Goal: Transaction & Acquisition: Purchase product/service

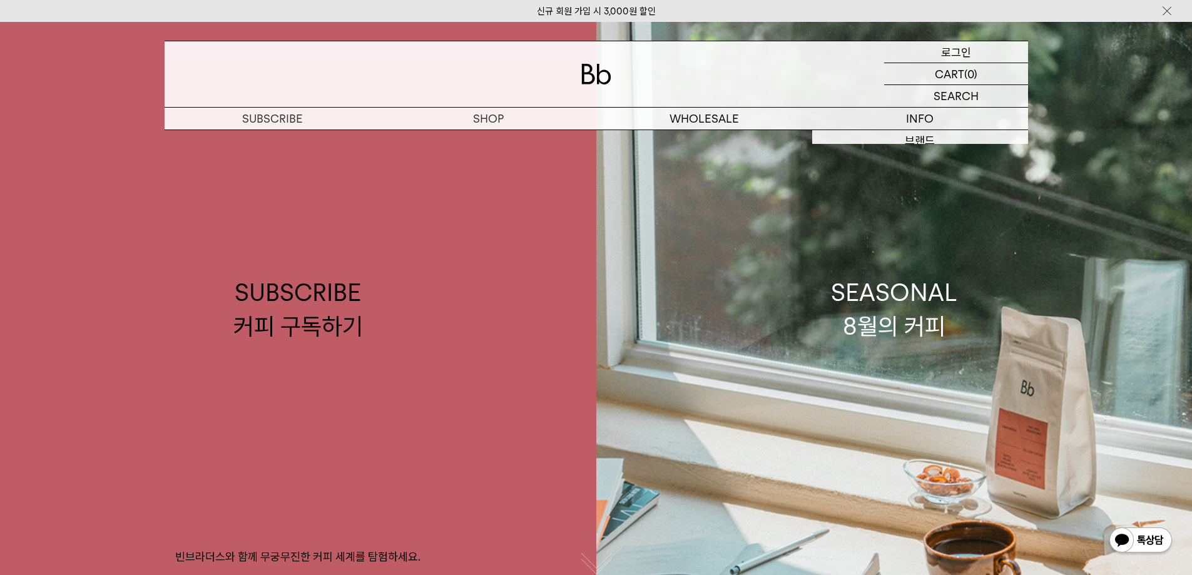
click at [956, 48] on p "로그인" at bounding box center [956, 51] width 30 height 21
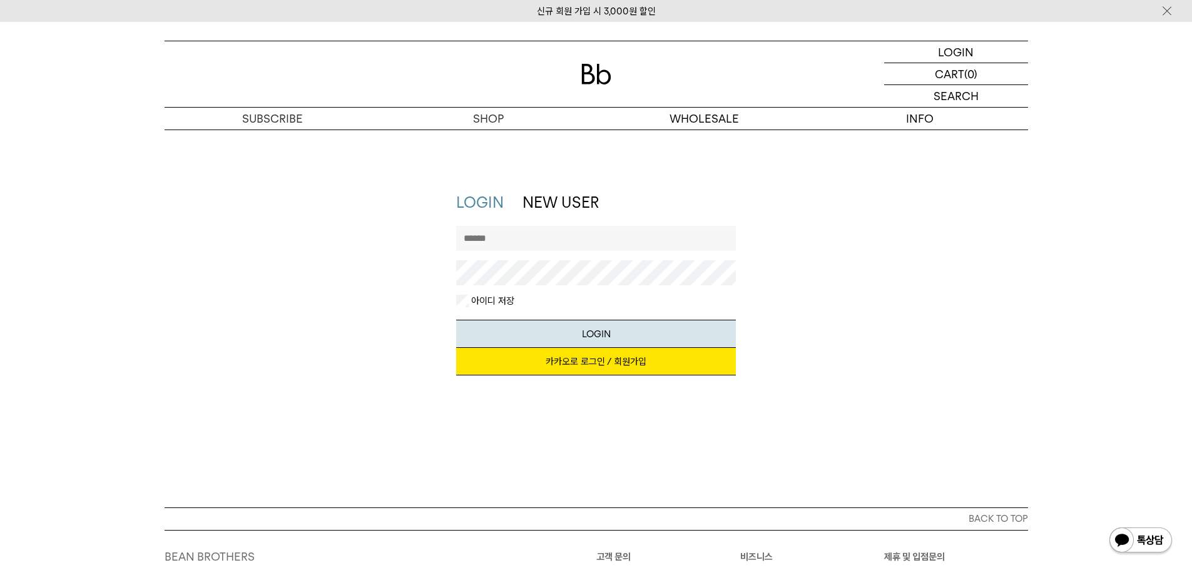
click at [535, 238] on input "text" at bounding box center [596, 238] width 280 height 25
click at [599, 363] on link "카카오로 로그인 / 회원가입" at bounding box center [596, 362] width 280 height 28
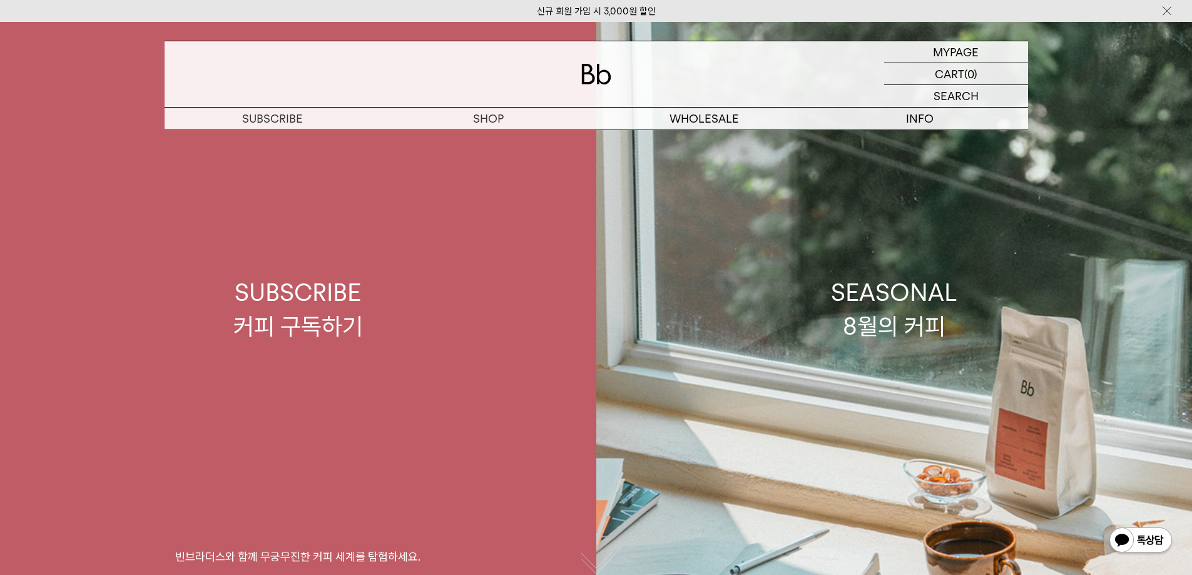
scroll to position [42, 0]
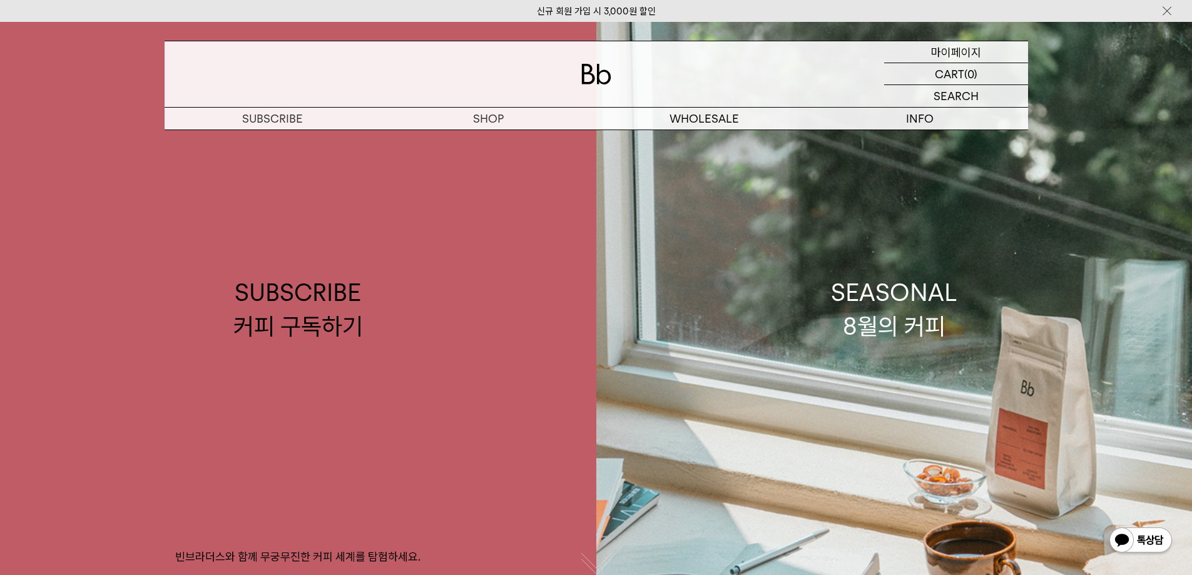
click at [959, 53] on p "마이페이지" at bounding box center [956, 51] width 50 height 21
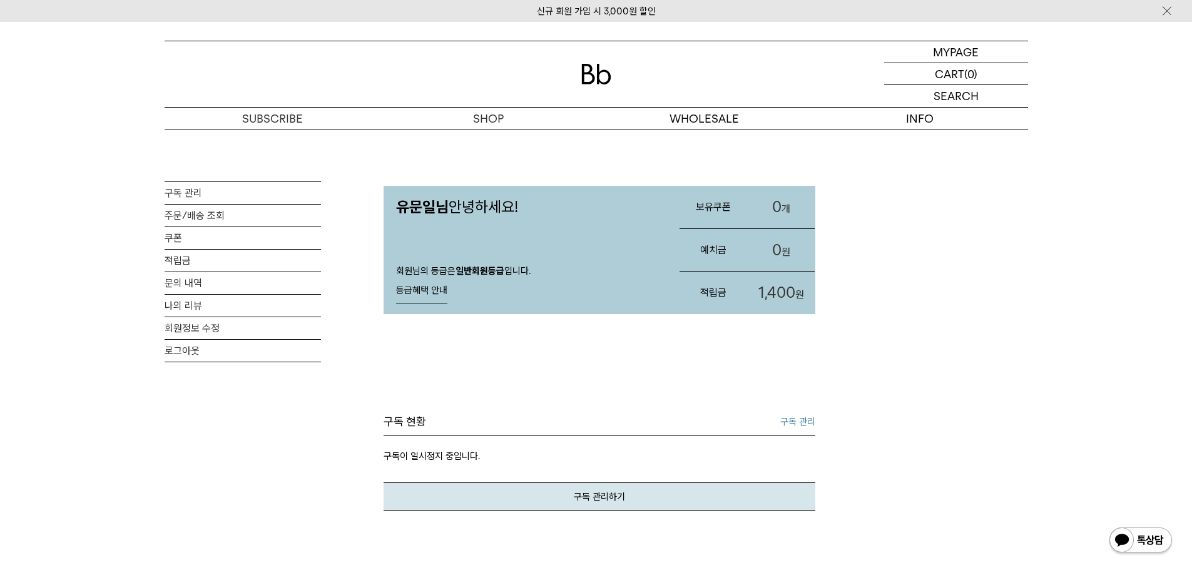
click at [634, 368] on div "유문일님 안녕하세요! 회원님의 등급은 일반회원등급 입니다. 등급혜택 안내 등급혜택 안내 회원 등급 일반회원등급 추가 할인 0원이상 구매시 상품…" at bounding box center [599, 537] width 432 height 816
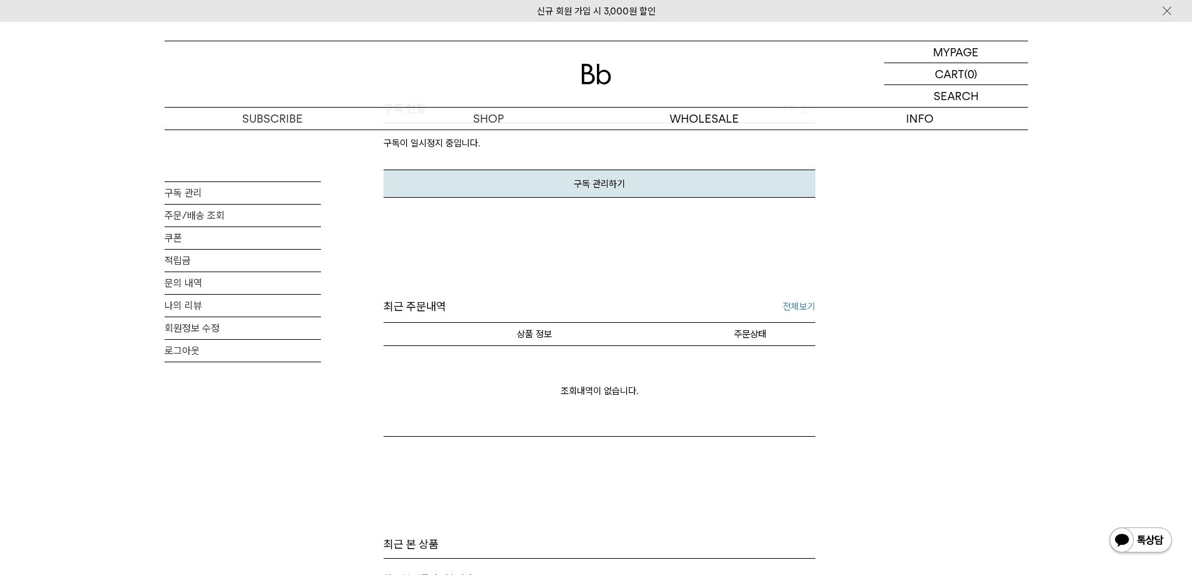
scroll to position [250, 0]
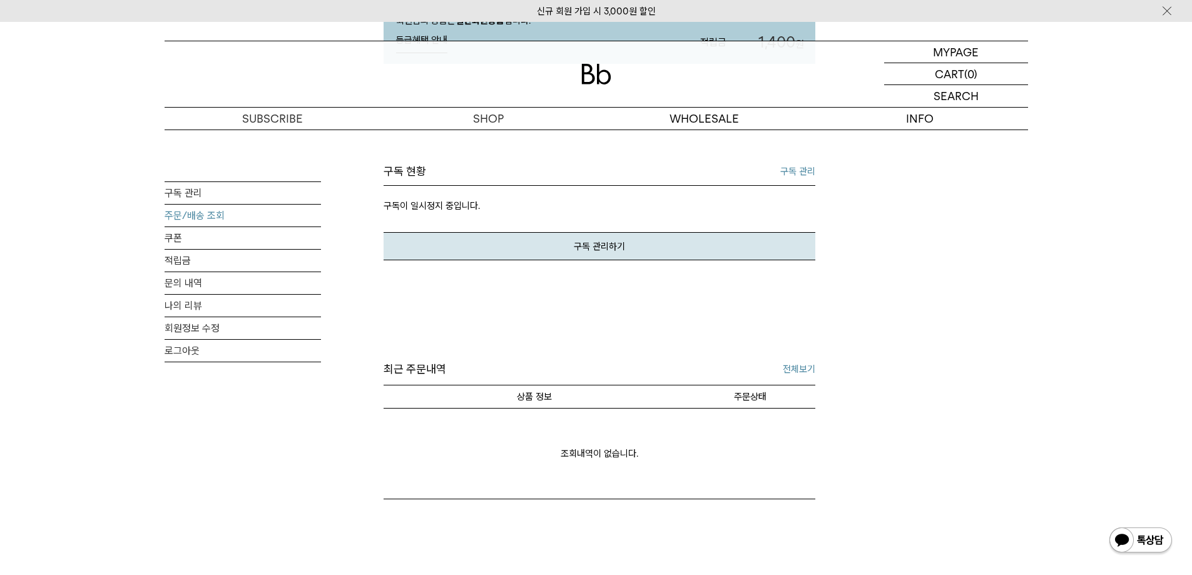
click at [174, 215] on link "주문/배송 조회" at bounding box center [242, 216] width 156 height 22
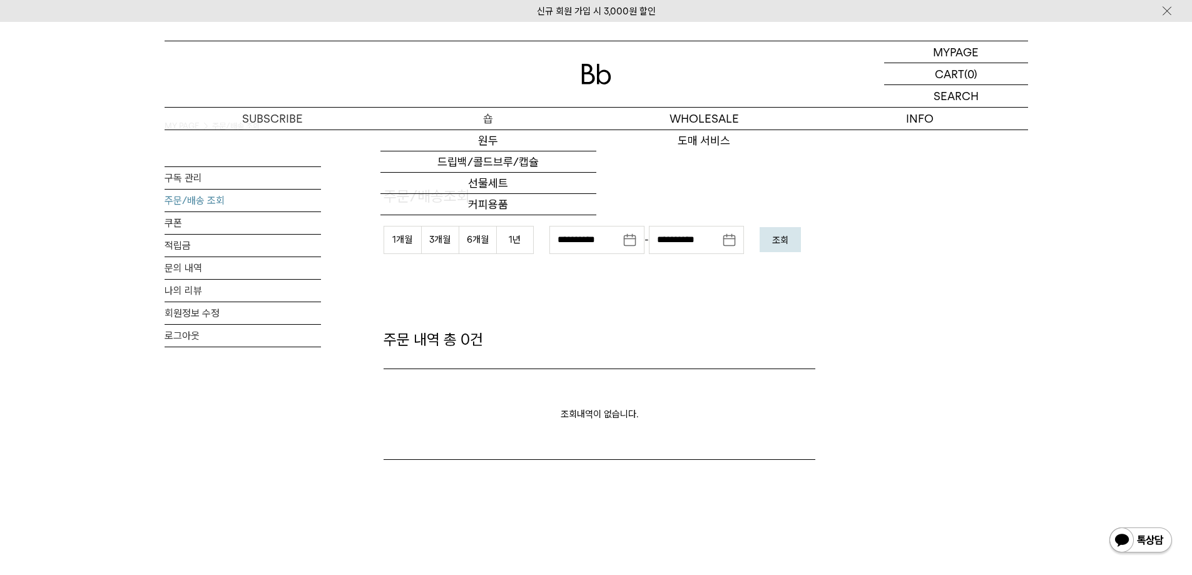
click at [490, 118] on p "숍" at bounding box center [488, 119] width 216 height 22
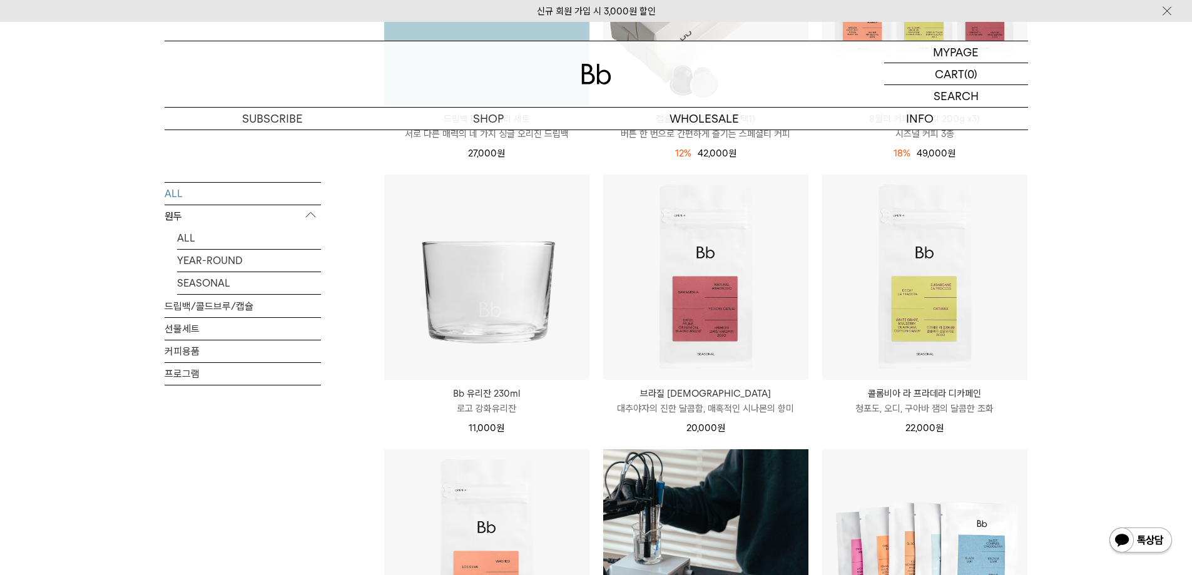
scroll to position [688, 0]
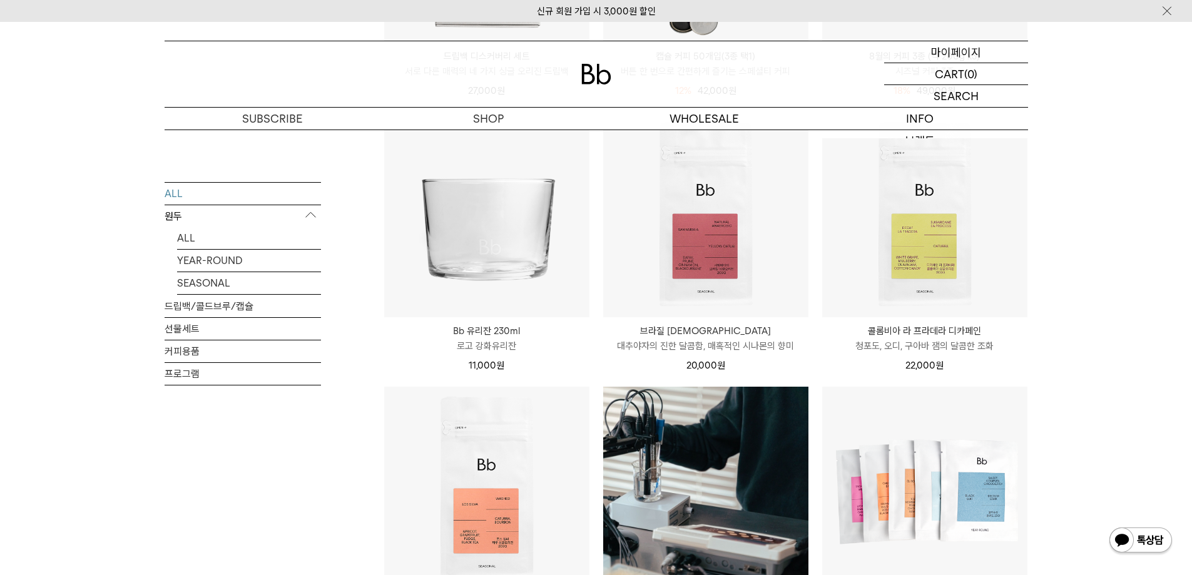
click at [961, 51] on p "마이페이지" at bounding box center [956, 51] width 50 height 21
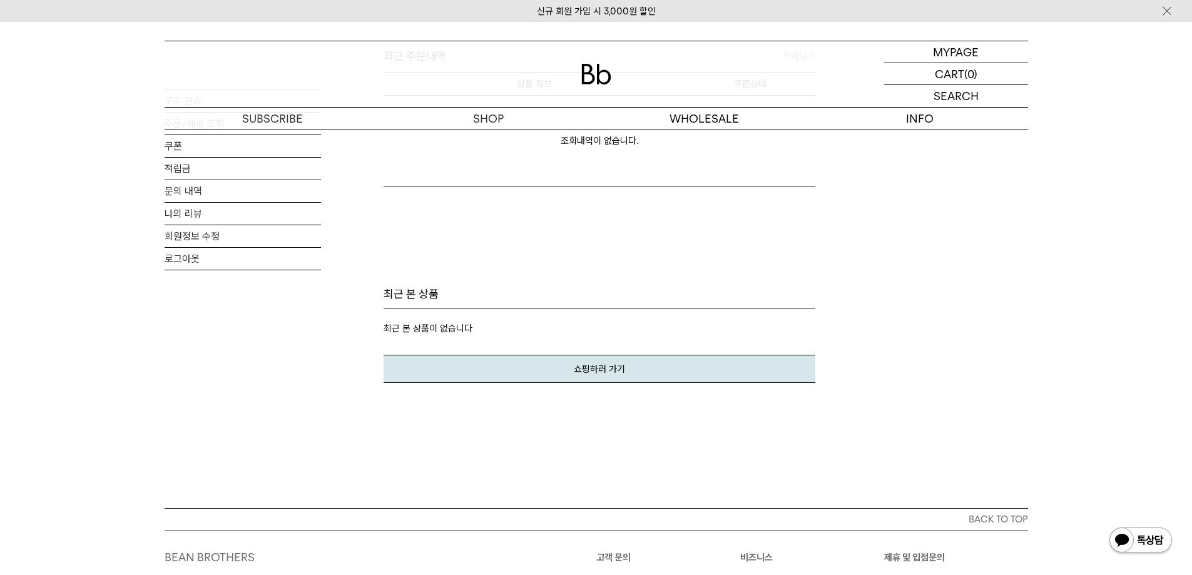
scroll to position [250, 0]
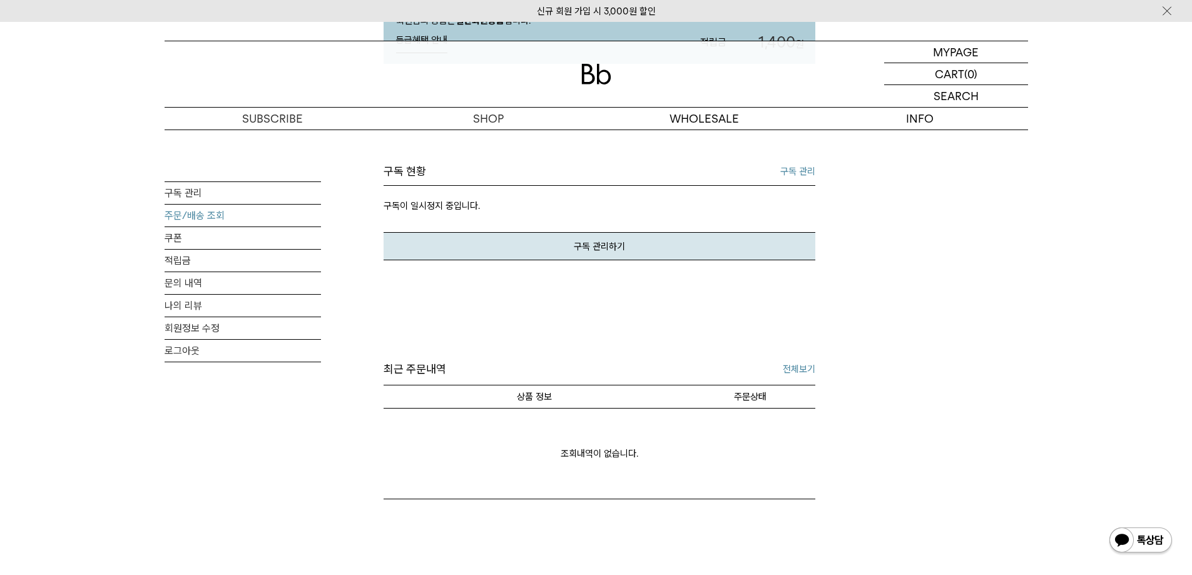
click at [194, 215] on link "주문/배송 조회" at bounding box center [242, 216] width 156 height 22
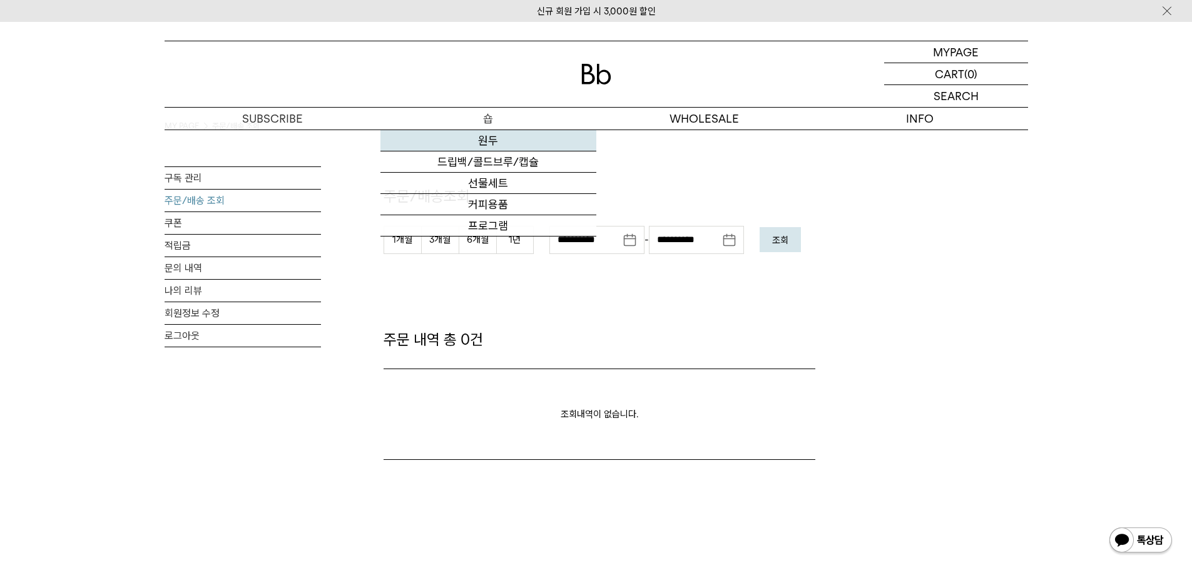
click at [488, 134] on link "원두" at bounding box center [488, 140] width 216 height 21
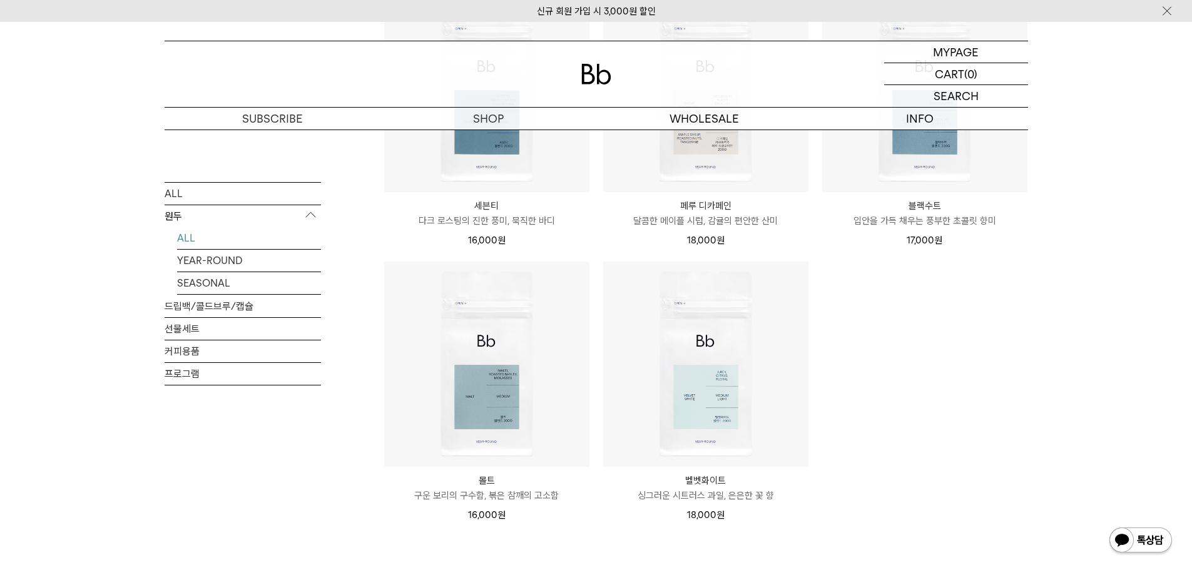
scroll to position [625, 0]
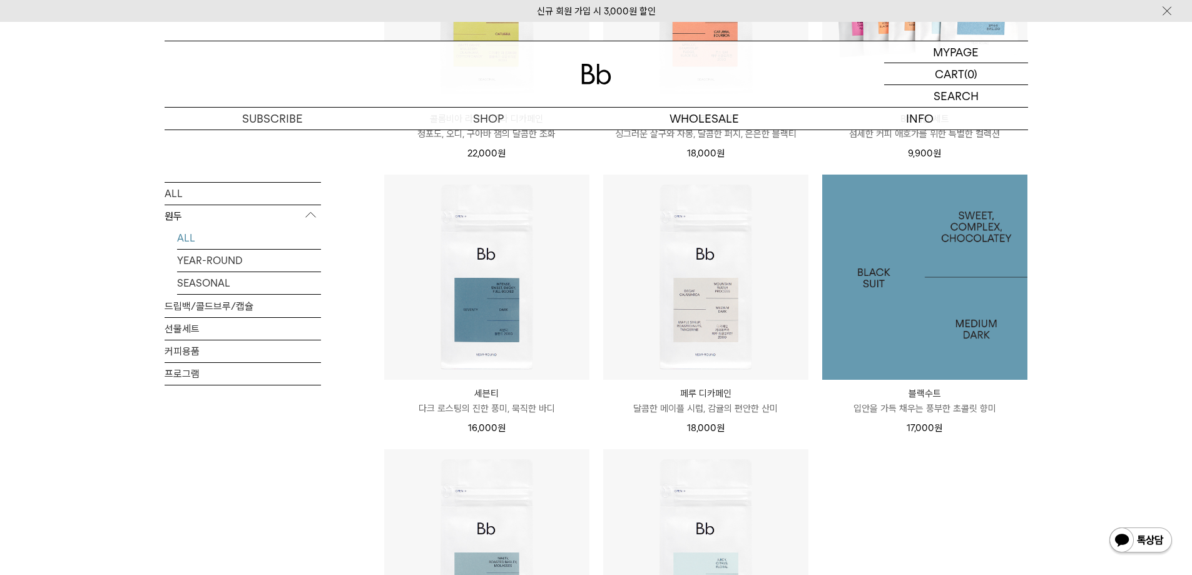
click at [924, 336] on img at bounding box center [924, 277] width 205 height 205
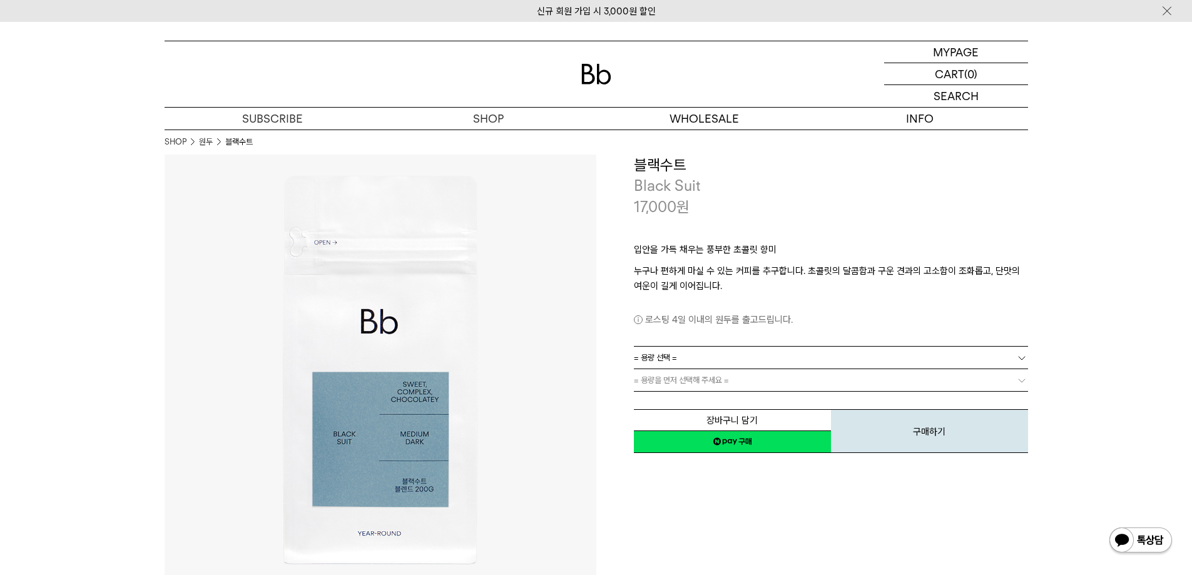
click at [858, 191] on p "Black Suit" at bounding box center [831, 185] width 394 height 21
click at [664, 361] on span "= 용량 선택 =" at bounding box center [655, 358] width 43 height 22
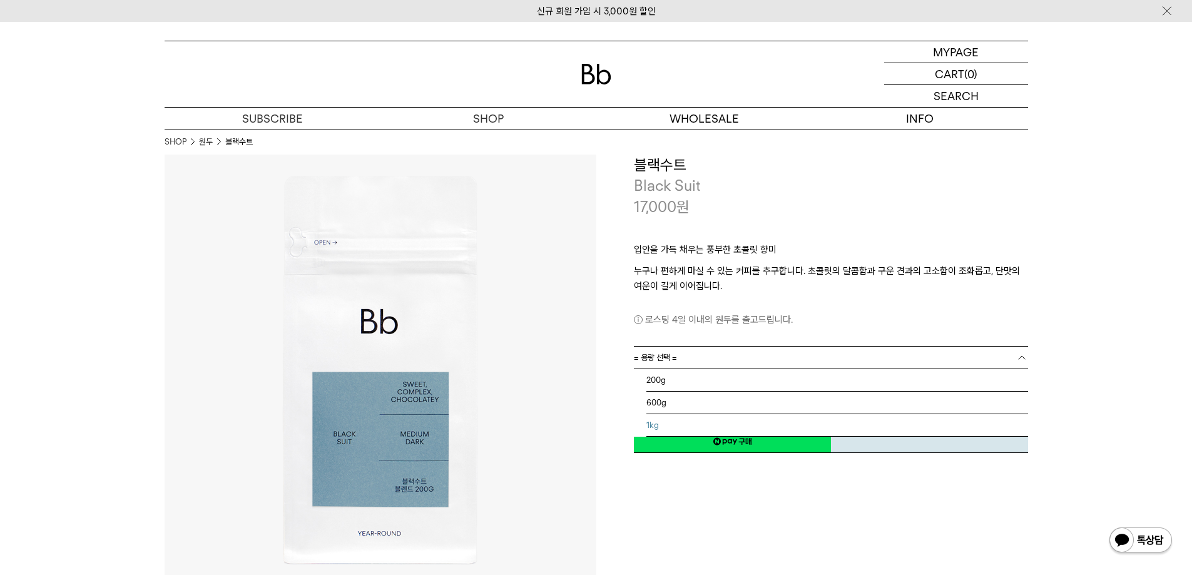
click at [663, 424] on li "1kg" at bounding box center [837, 425] width 382 height 23
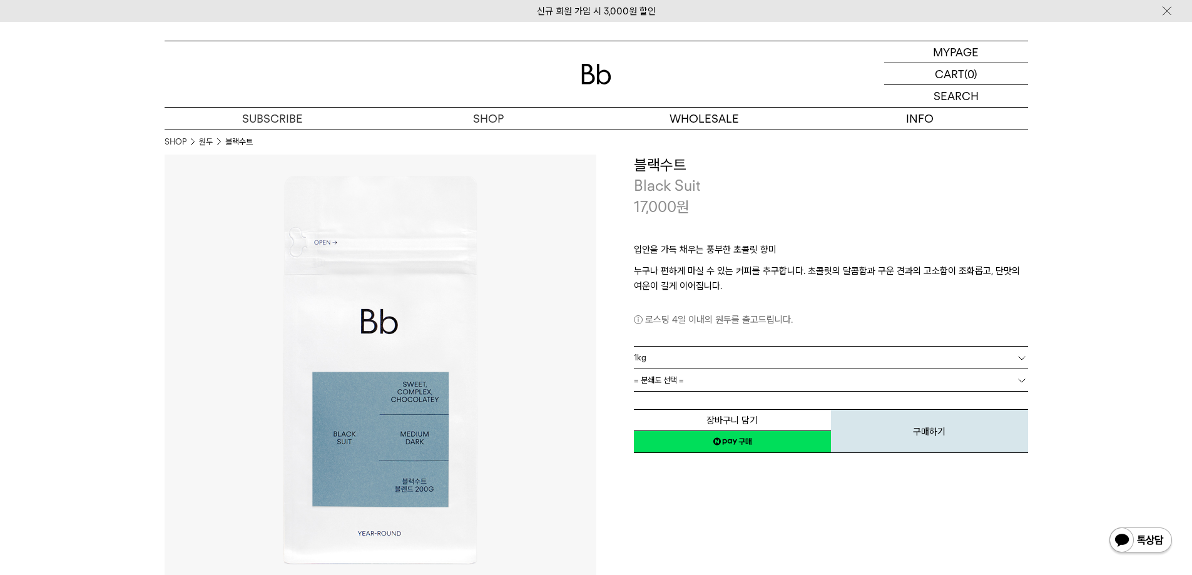
click at [749, 518] on div "**********" at bounding box center [812, 370] width 432 height 432
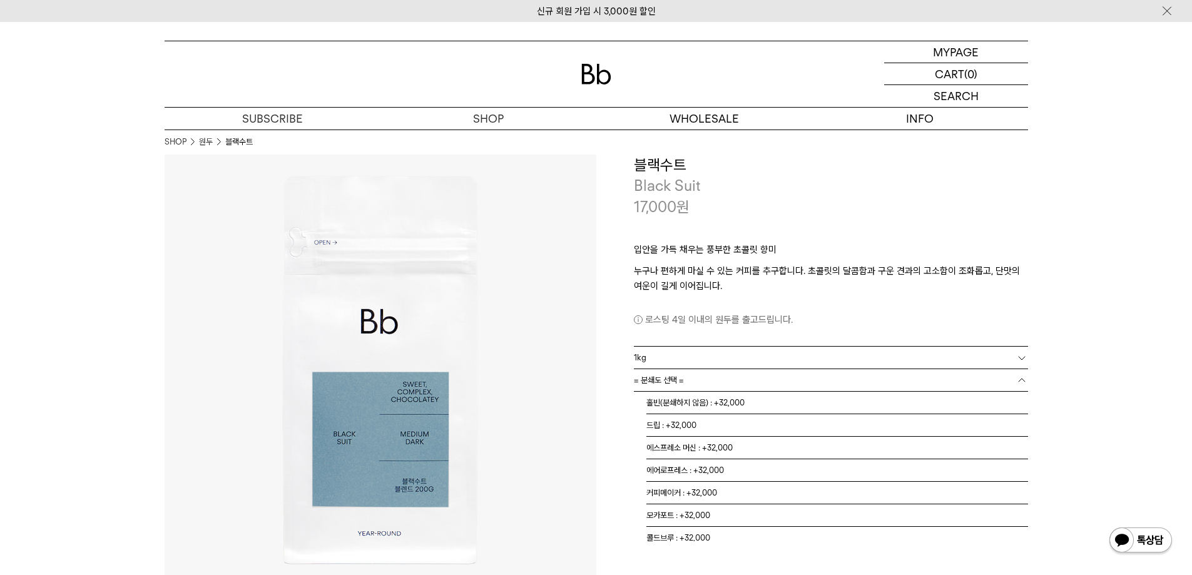
click at [721, 383] on link "= 분쇄도 선택 =" at bounding box center [831, 380] width 394 height 22
click at [706, 492] on li "커피메이커 : +32,000" at bounding box center [837, 493] width 382 height 23
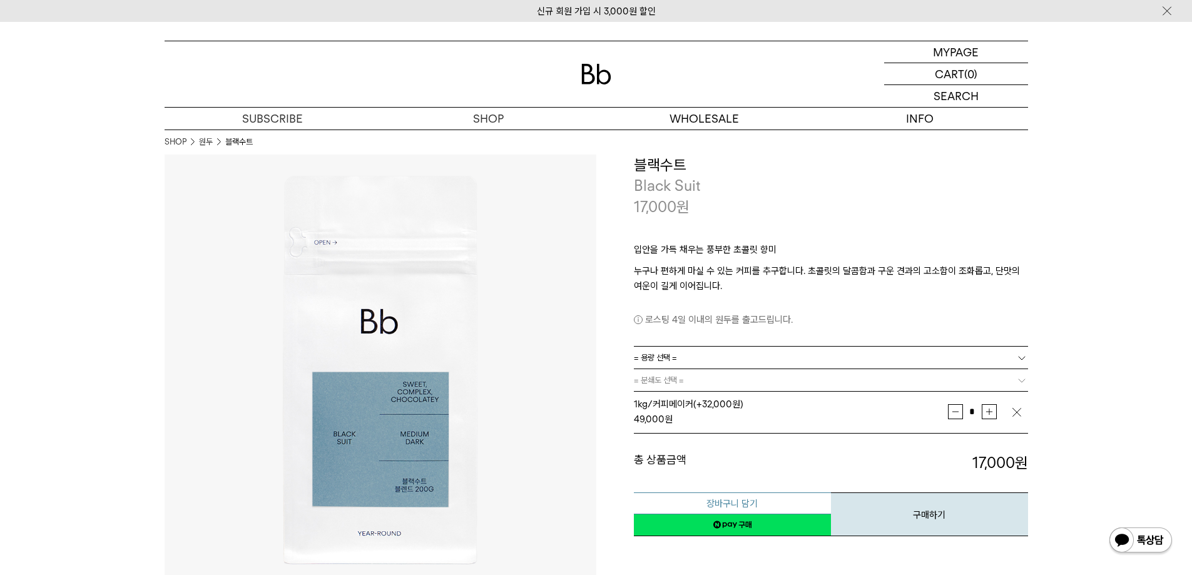
click at [791, 507] on button "장바구니 담기" at bounding box center [732, 503] width 197 height 22
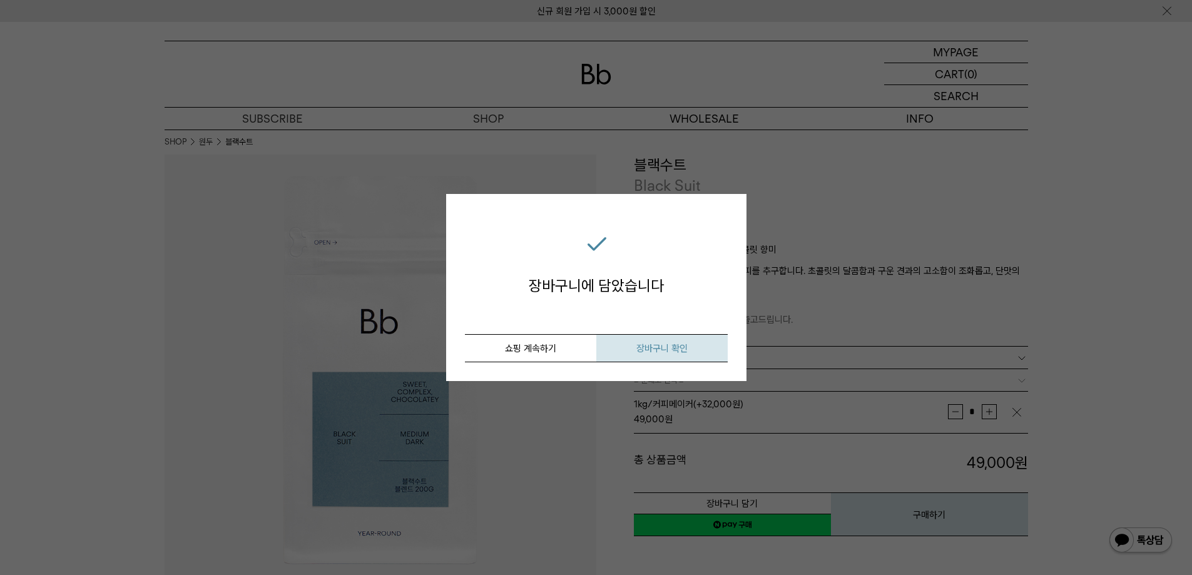
click at [669, 345] on span "장바구니 확인" at bounding box center [661, 348] width 51 height 11
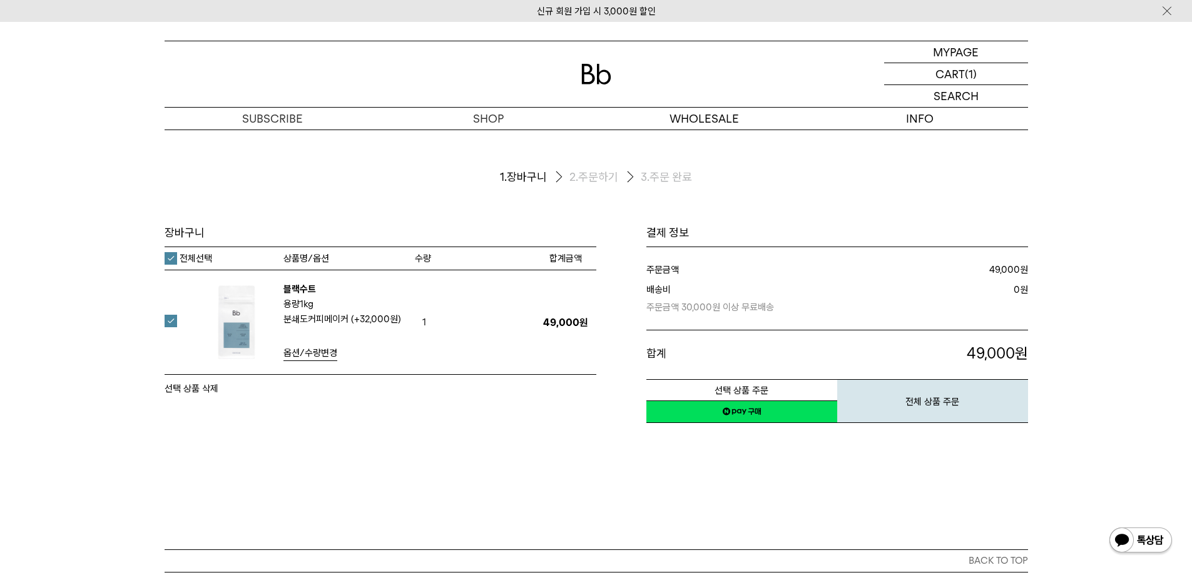
scroll to position [42, 0]
click at [746, 410] on link "네이버페이 구매하기" at bounding box center [741, 411] width 191 height 23
